Goal: Information Seeking & Learning: Learn about a topic

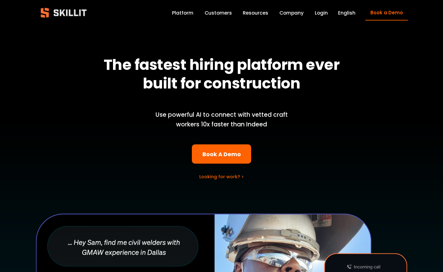
click at [0, 0] on div "Blog Pricing Help Center Labor Insights" at bounding box center [0, 0] width 0 height 0
click at [296, 11] on link "Company" at bounding box center [291, 13] width 24 height 8
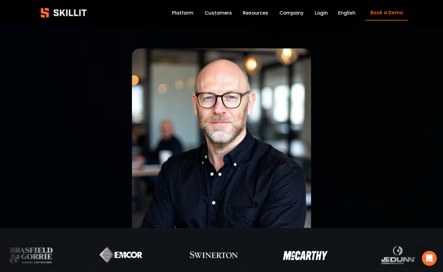
drag, startPoint x: 254, startPoint y: 143, endPoint x: 389, endPoint y: 216, distance: 154.0
click at [389, 215] on div at bounding box center [221, 137] width 372 height 179
drag, startPoint x: 253, startPoint y: 187, endPoint x: 334, endPoint y: 153, distance: 87.9
click at [334, 153] on div at bounding box center [221, 137] width 372 height 179
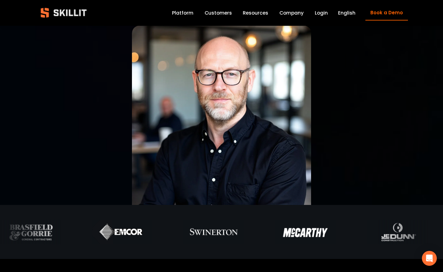
scroll to position [14, 0]
